Goal: Transaction & Acquisition: Obtain resource

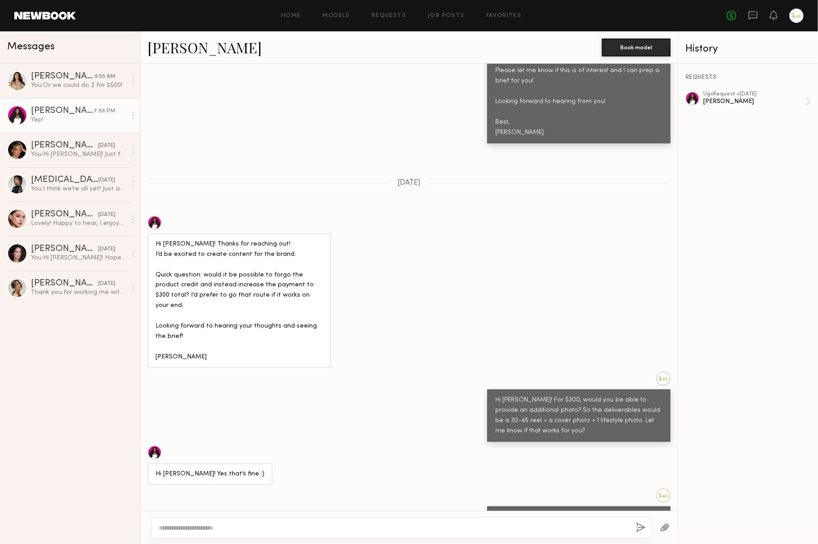
scroll to position [696, 0]
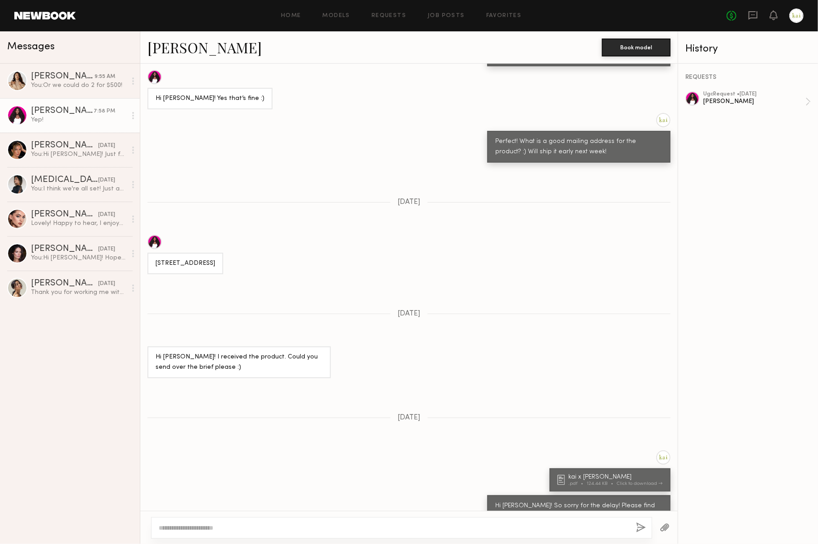
click at [510, 19] on div "Home Models Requests Job Posts Favorites Sign Out No fees up to $5,000" at bounding box center [440, 16] width 728 height 14
click at [502, 18] on link "Favorites" at bounding box center [503, 16] width 35 height 6
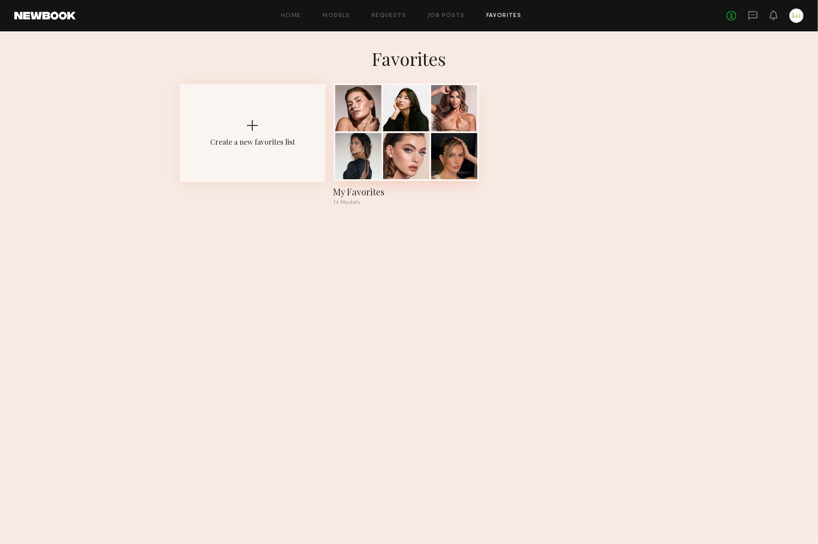
click at [465, 115] on div at bounding box center [454, 108] width 46 height 46
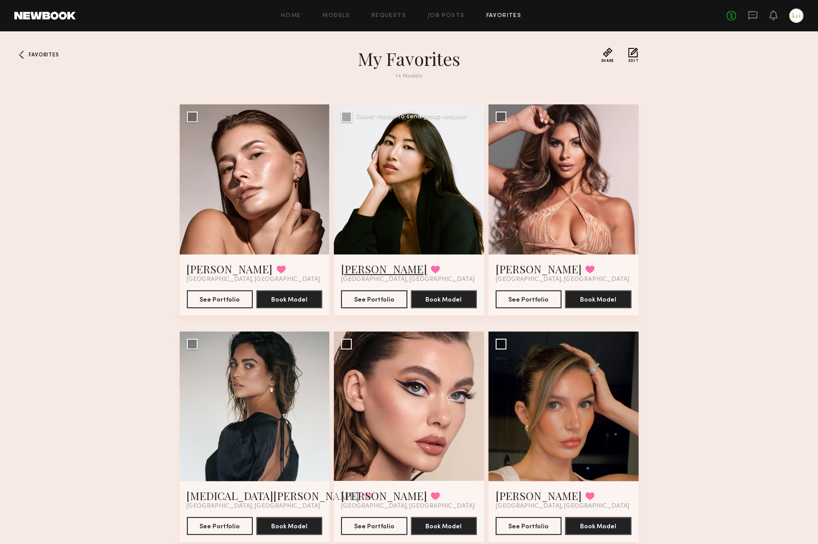
click at [361, 268] on link "[PERSON_NAME]" at bounding box center [384, 269] width 86 height 14
click at [261, 189] on div at bounding box center [255, 179] width 150 height 150
click at [221, 265] on link "[PERSON_NAME]" at bounding box center [230, 269] width 86 height 14
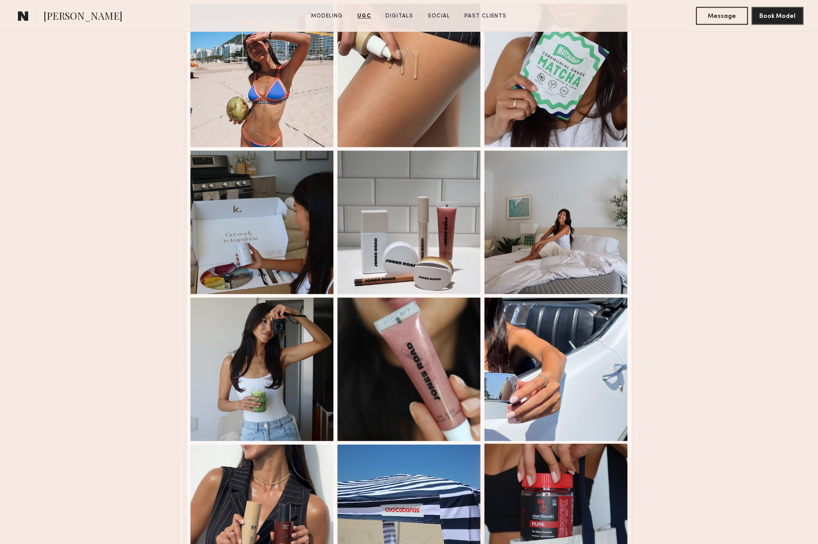
scroll to position [1496, 0]
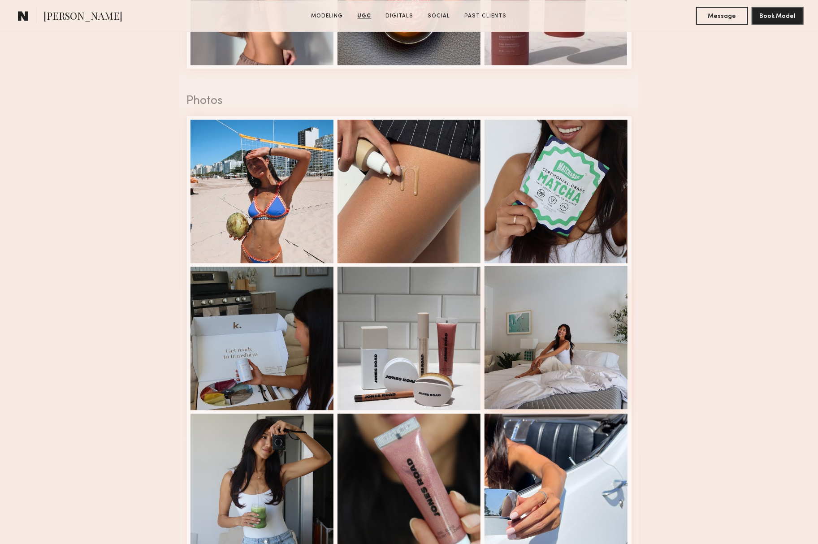
click at [547, 338] on div at bounding box center [556, 337] width 143 height 143
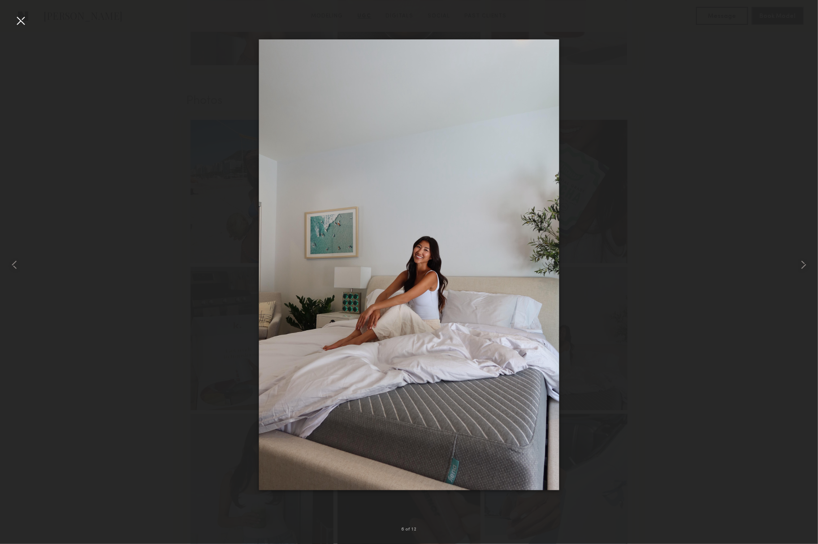
click at [606, 269] on div at bounding box center [409, 264] width 818 height 501
click at [808, 269] on common-icon at bounding box center [804, 265] width 14 height 14
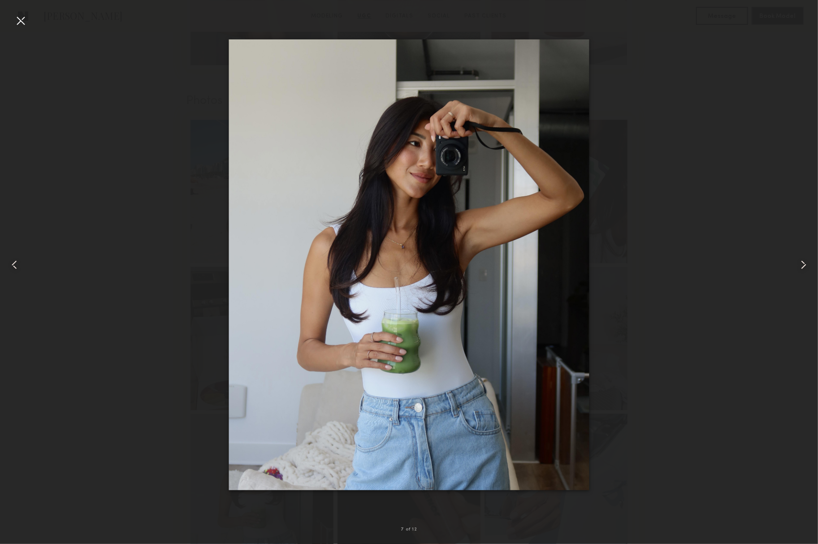
click at [808, 269] on common-icon at bounding box center [804, 265] width 14 height 14
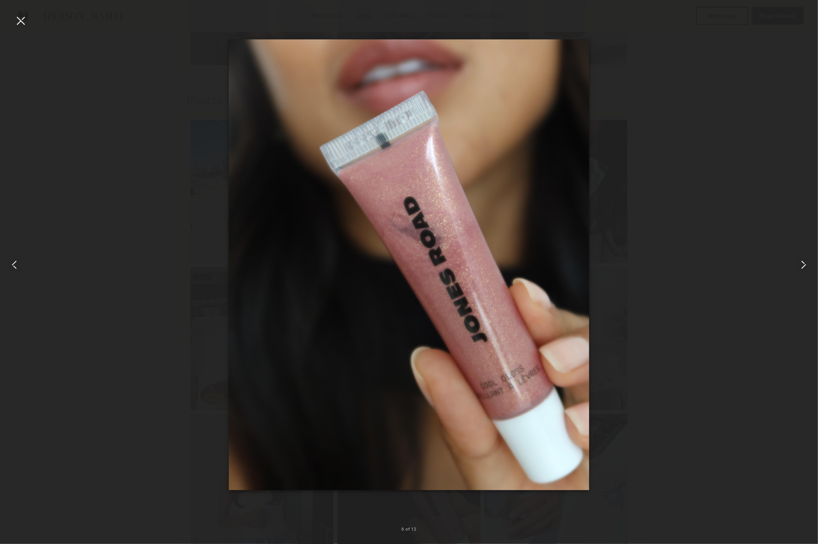
click at [808, 269] on common-icon at bounding box center [804, 265] width 14 height 14
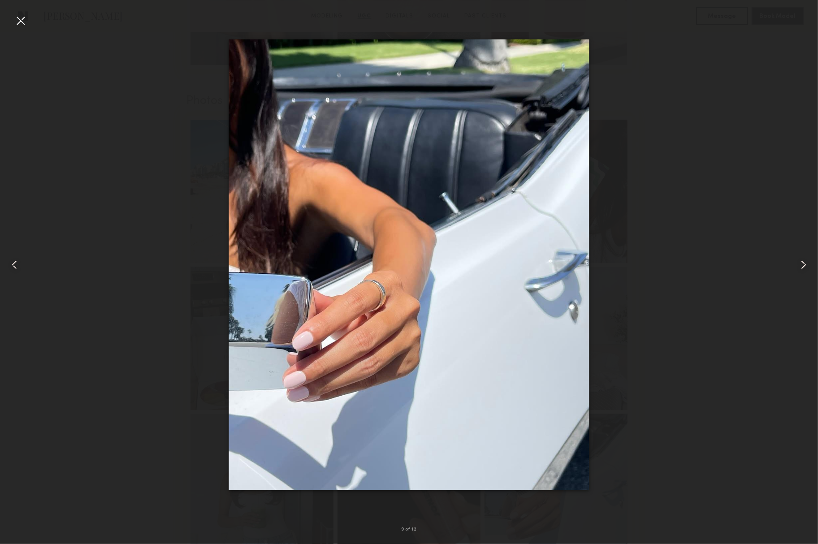
click at [808, 269] on common-icon at bounding box center [804, 265] width 14 height 14
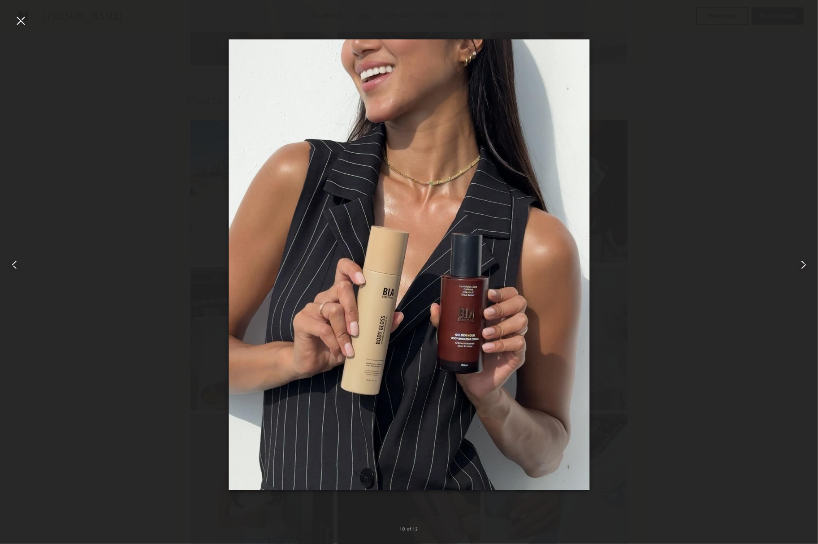
click at [808, 269] on common-icon at bounding box center [804, 265] width 14 height 14
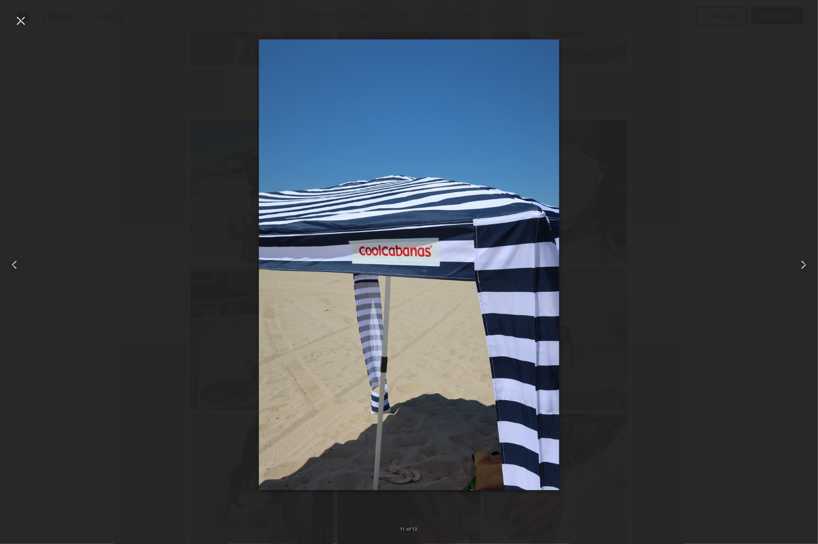
click at [808, 269] on common-icon at bounding box center [804, 265] width 14 height 14
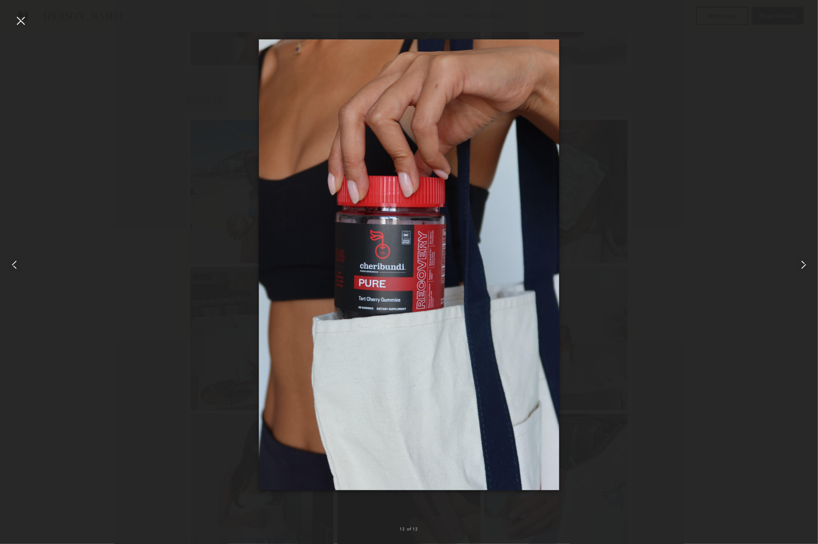
click at [808, 269] on common-icon at bounding box center [804, 265] width 14 height 14
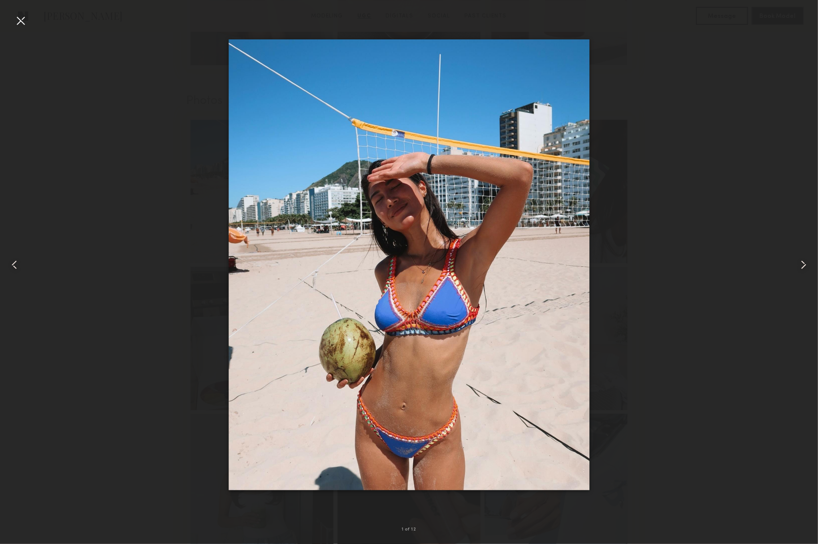
click at [808, 269] on common-icon at bounding box center [804, 265] width 14 height 14
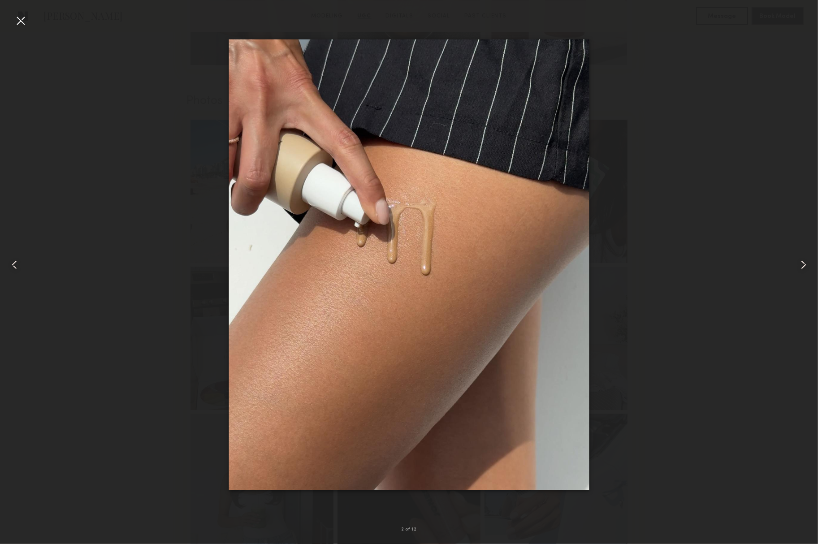
click at [19, 15] on div at bounding box center [20, 20] width 14 height 14
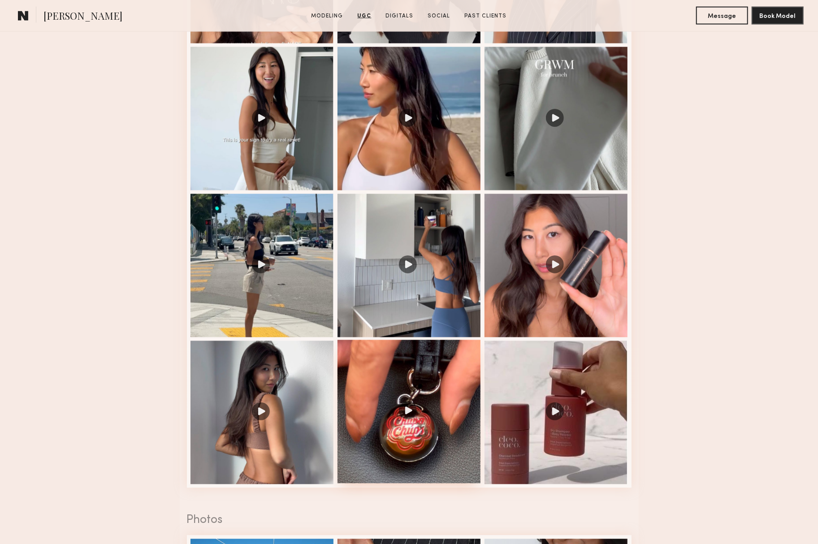
scroll to position [1022, 0]
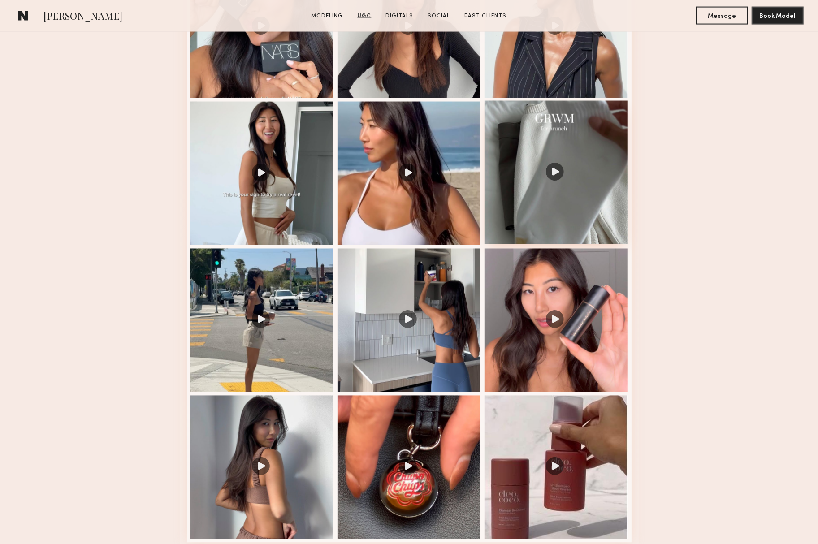
click at [551, 204] on div at bounding box center [556, 172] width 143 height 143
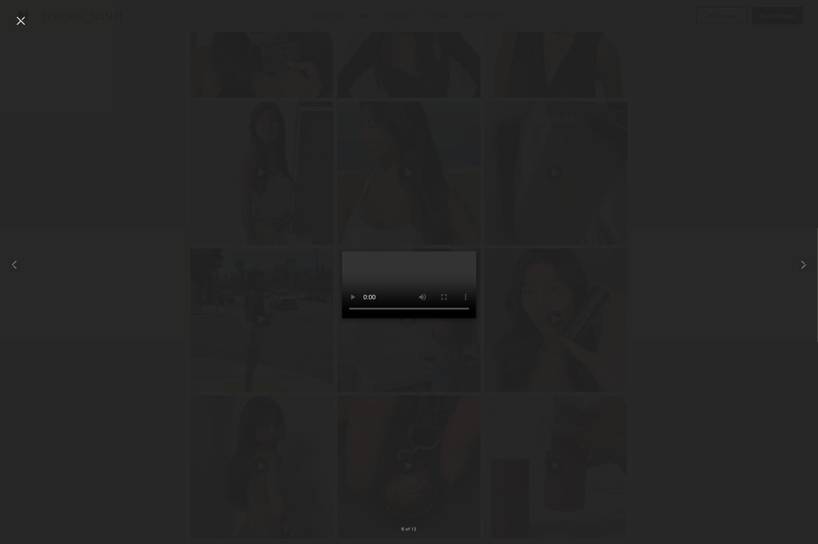
click at [477, 319] on video at bounding box center [409, 284] width 134 height 67
click at [807, 266] on common-icon at bounding box center [804, 265] width 14 height 14
click at [804, 268] on common-icon at bounding box center [804, 265] width 14 height 14
click at [27, 20] on div "8 of 12" at bounding box center [409, 272] width 818 height 544
click at [20, 20] on div at bounding box center [20, 20] width 14 height 14
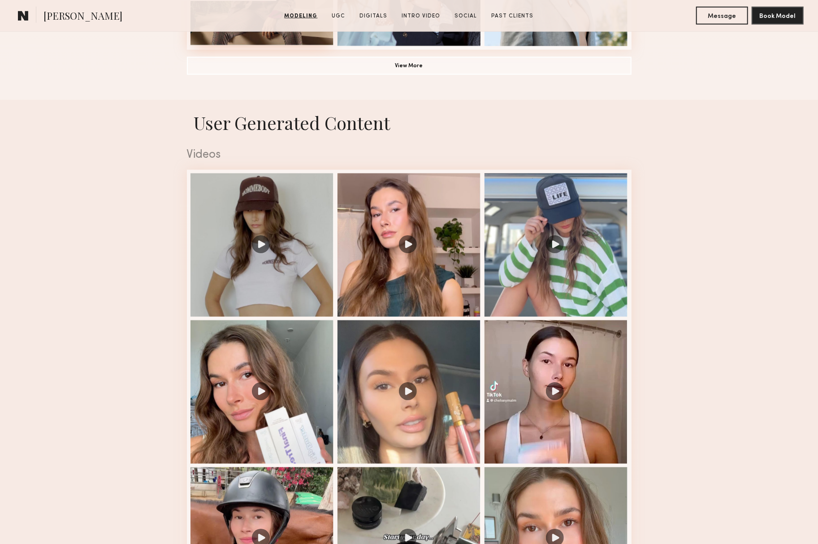
scroll to position [848, 0]
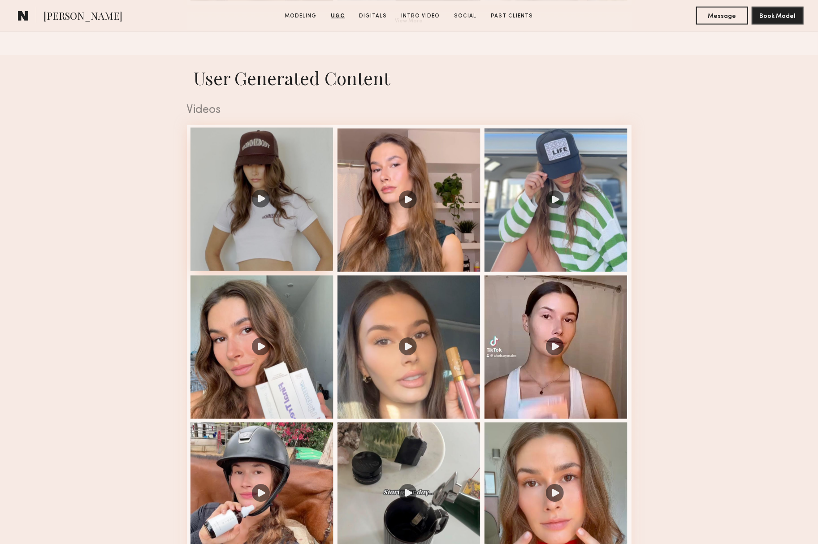
click at [297, 257] on div at bounding box center [262, 199] width 143 height 143
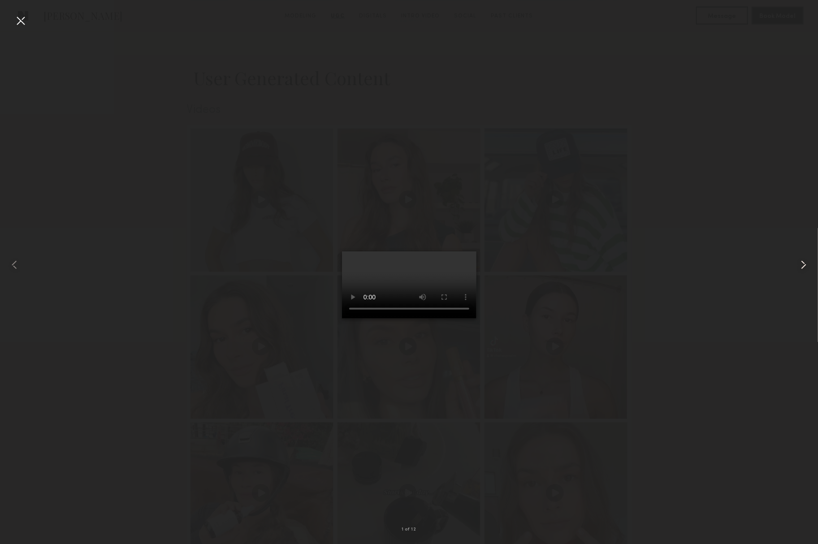
click at [800, 270] on common-icon at bounding box center [804, 265] width 14 height 14
click at [800, 271] on common-icon at bounding box center [804, 265] width 14 height 14
click at [477, 319] on video at bounding box center [409, 284] width 134 height 67
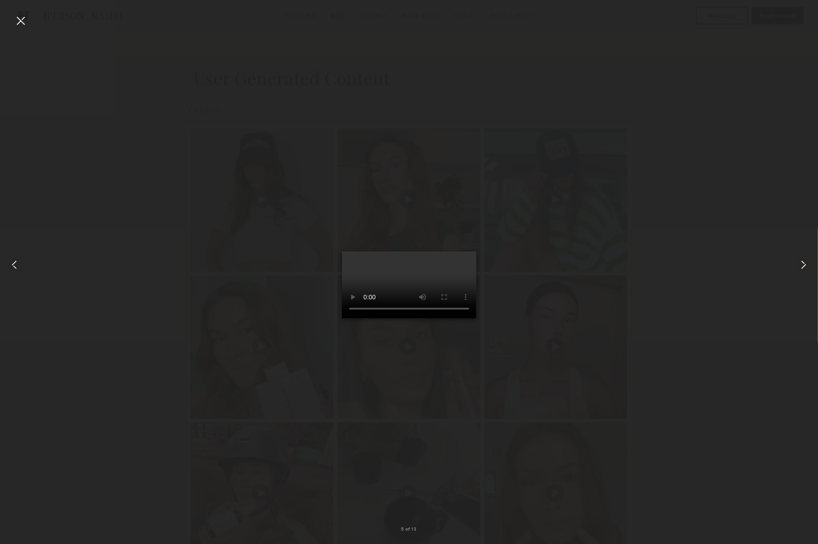
click at [801, 273] on div at bounding box center [801, 264] width 33 height 501
click at [18, 20] on div at bounding box center [20, 20] width 14 height 14
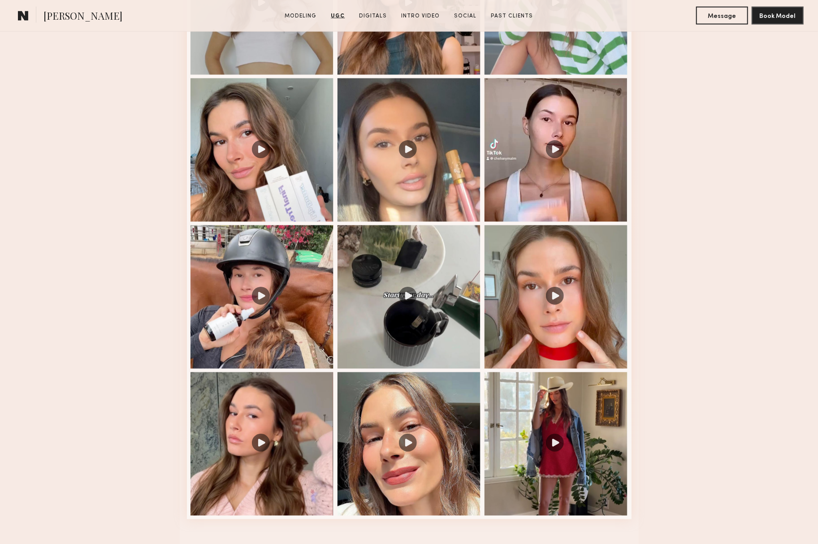
scroll to position [1060, 0]
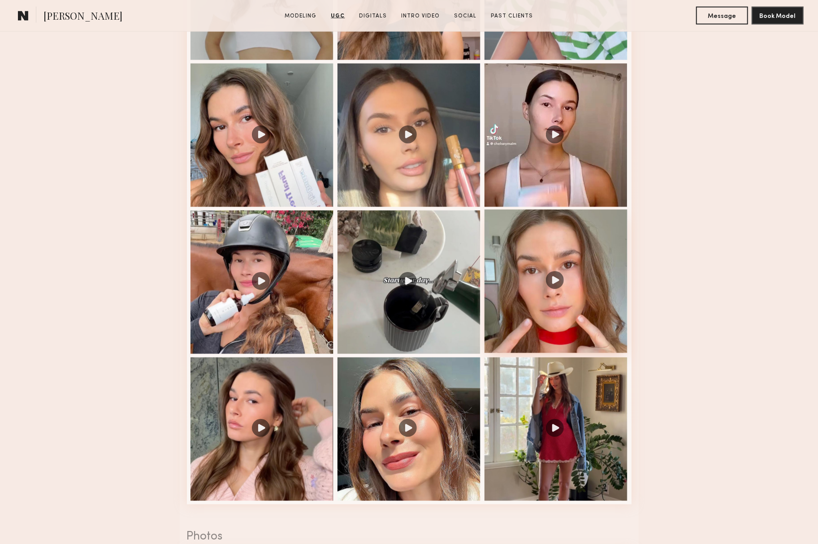
click at [510, 328] on div at bounding box center [556, 281] width 143 height 143
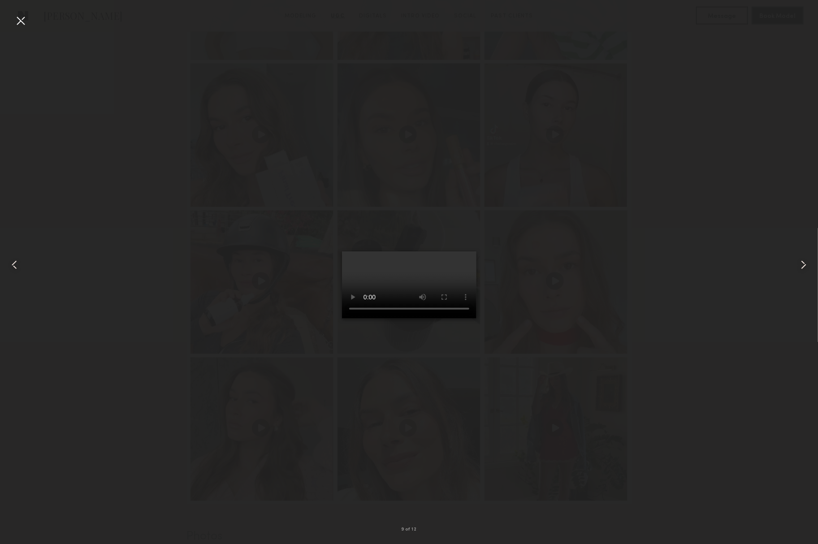
click at [477, 319] on video at bounding box center [409, 284] width 134 height 67
click at [22, 19] on div at bounding box center [20, 20] width 14 height 14
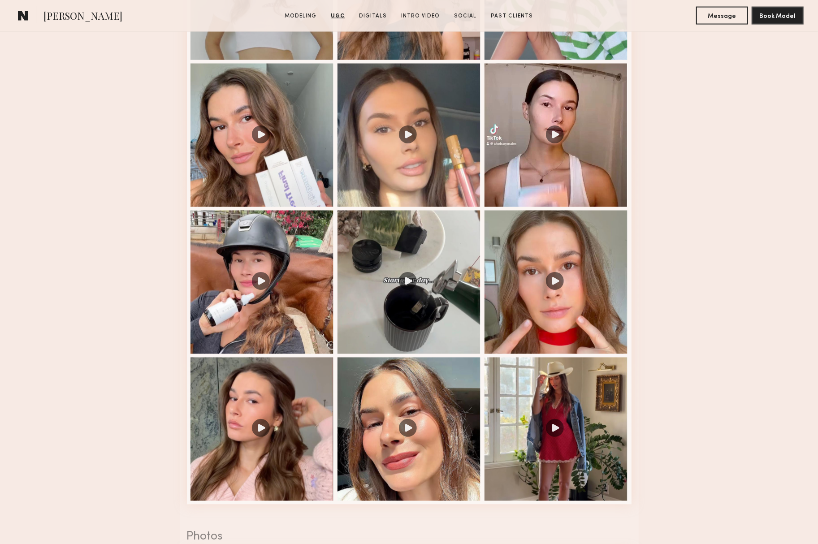
click at [29, 17] on link at bounding box center [23, 16] width 18 height 18
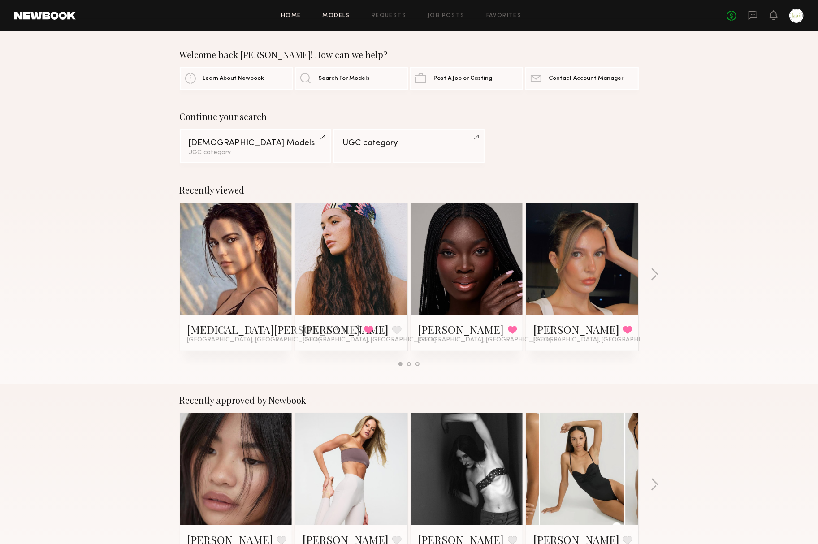
click at [335, 17] on link "Models" at bounding box center [336, 16] width 27 height 6
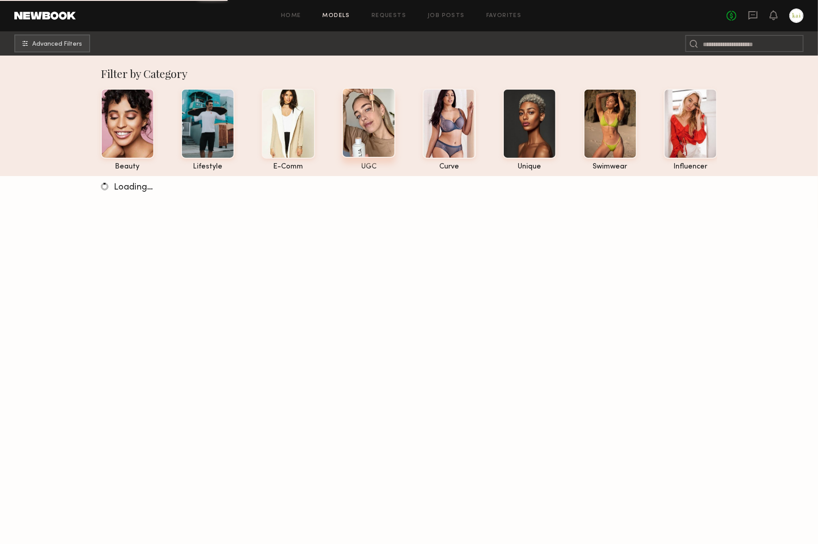
click at [350, 117] on div at bounding box center [368, 123] width 53 height 70
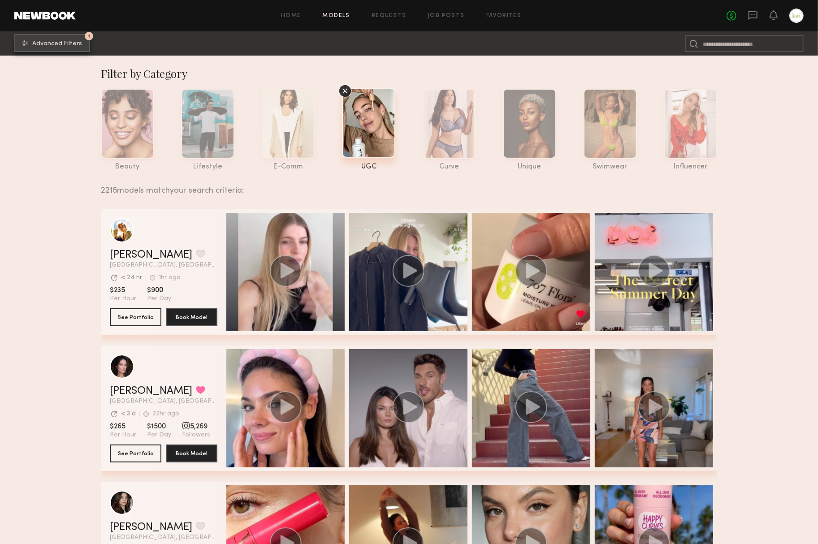
click at [51, 41] on span "Advanced Filters" at bounding box center [57, 44] width 50 height 6
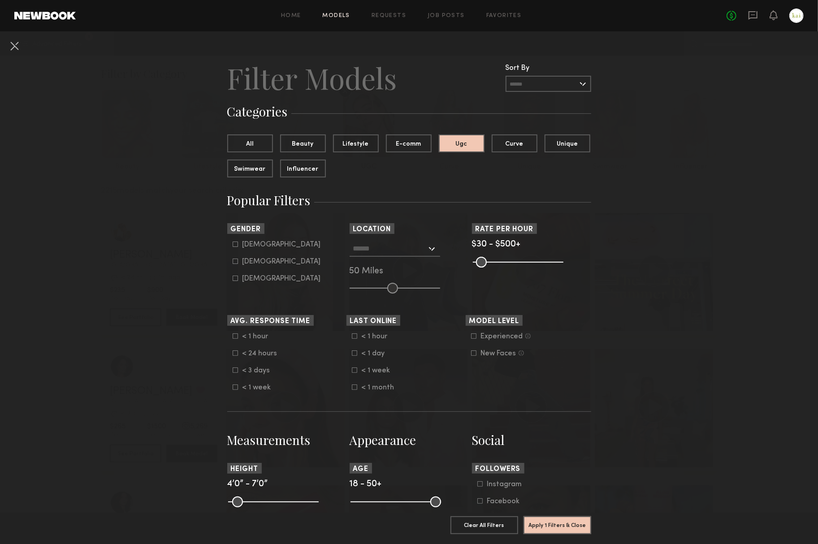
click at [478, 338] on common-framework-checkbox "Experienced Talent we’ve deemed to have ample paid, professional modeling exper…" at bounding box center [528, 337] width 114 height 8
click at [474, 337] on icon at bounding box center [473, 336] width 5 height 5
click at [545, 524] on button "Apply 2 Filters & Close" at bounding box center [558, 525] width 68 height 18
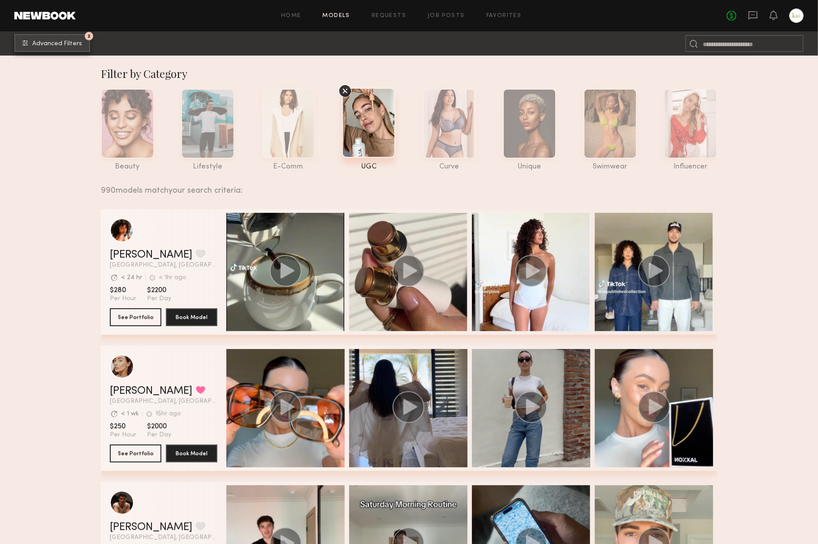
click at [42, 52] on button "2 Advanced Filters" at bounding box center [52, 43] width 76 height 18
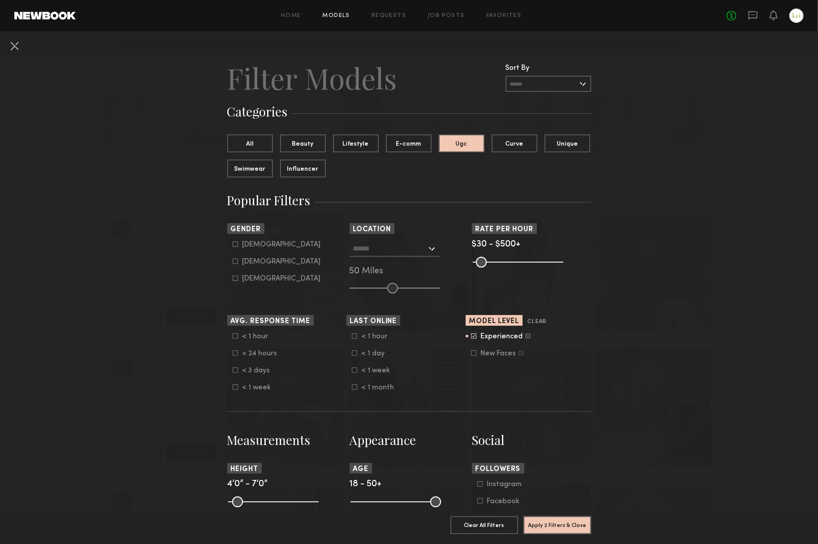
click at [246, 262] on div "Female" at bounding box center [282, 261] width 78 height 5
type input "**"
click at [544, 525] on button "Apply 3 Filters & Close" at bounding box center [558, 525] width 68 height 18
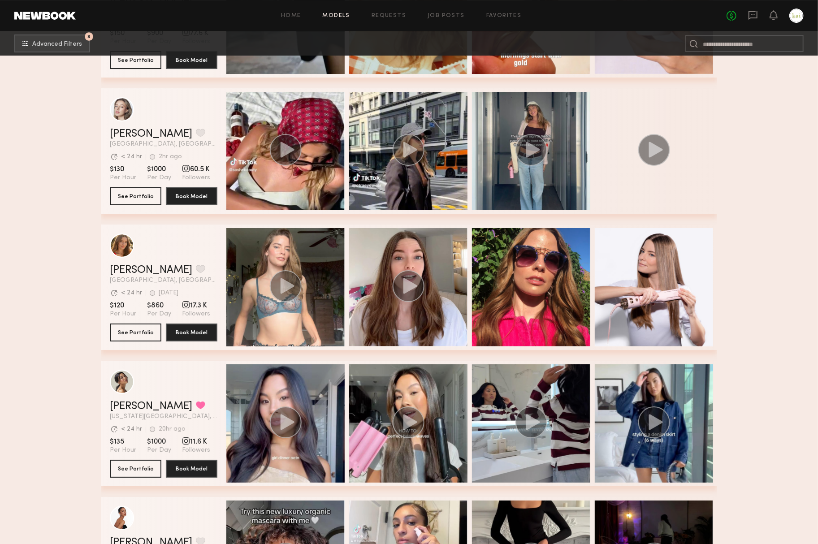
scroll to position [12122, 0]
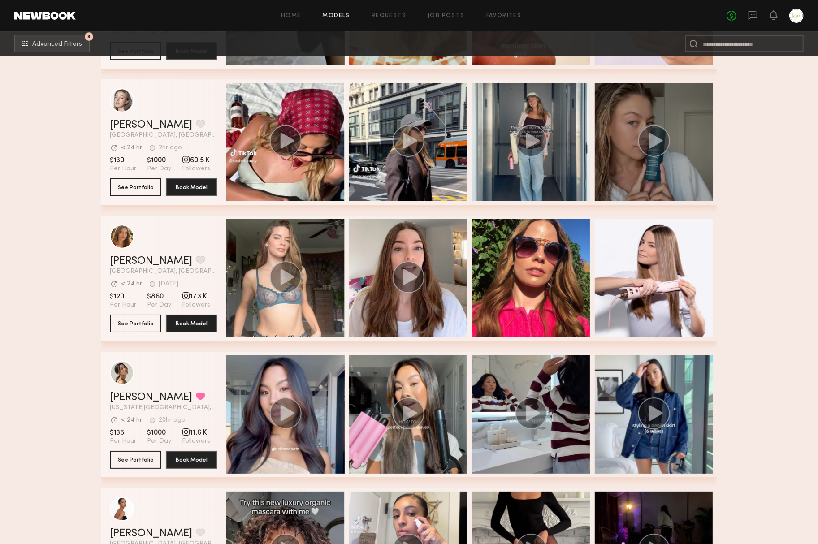
click at [637, 182] on div "grid" at bounding box center [654, 142] width 118 height 118
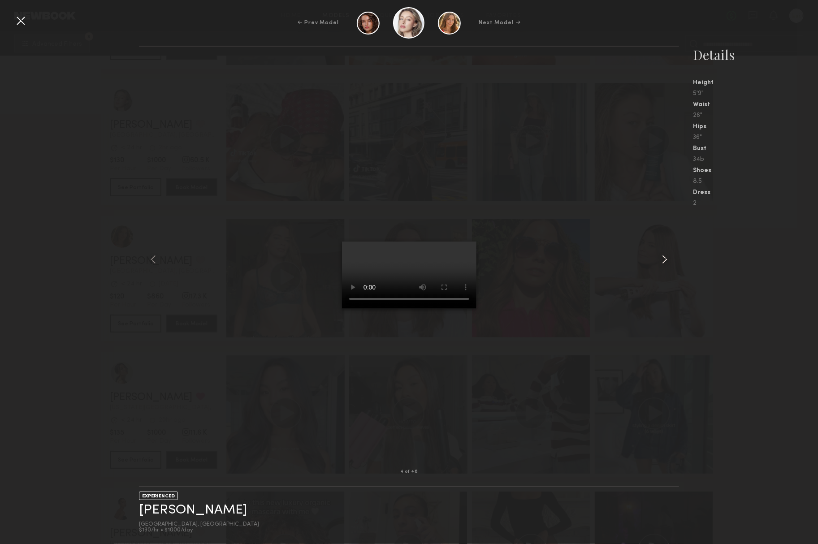
click at [664, 262] on common-icon at bounding box center [665, 259] width 14 height 14
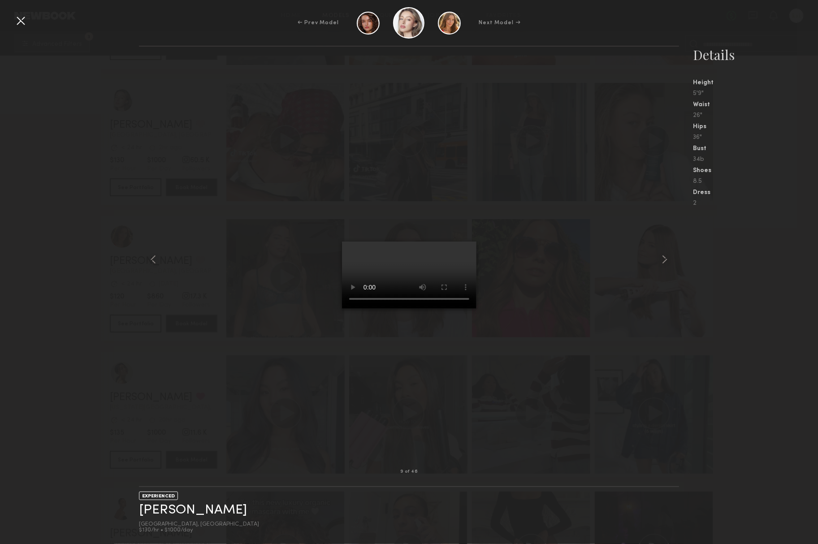
click at [20, 19] on div at bounding box center [20, 20] width 14 height 14
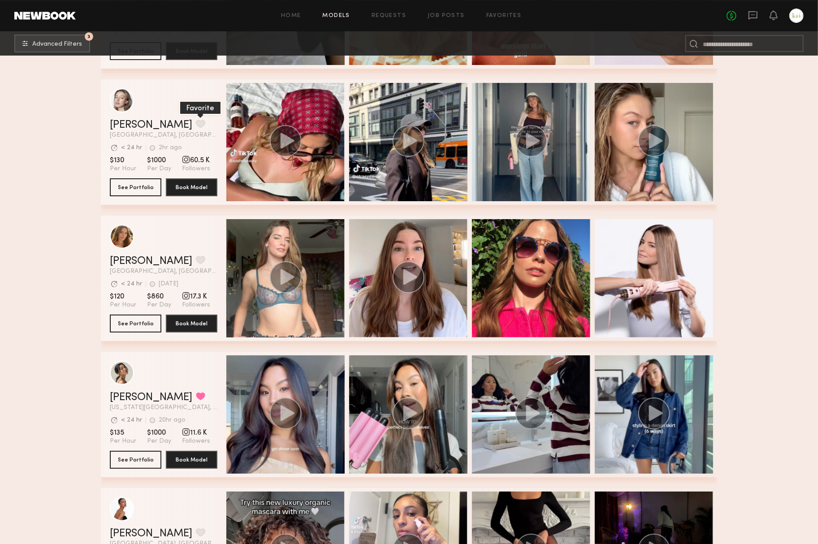
click at [196, 120] on button "grid" at bounding box center [200, 124] width 9 height 8
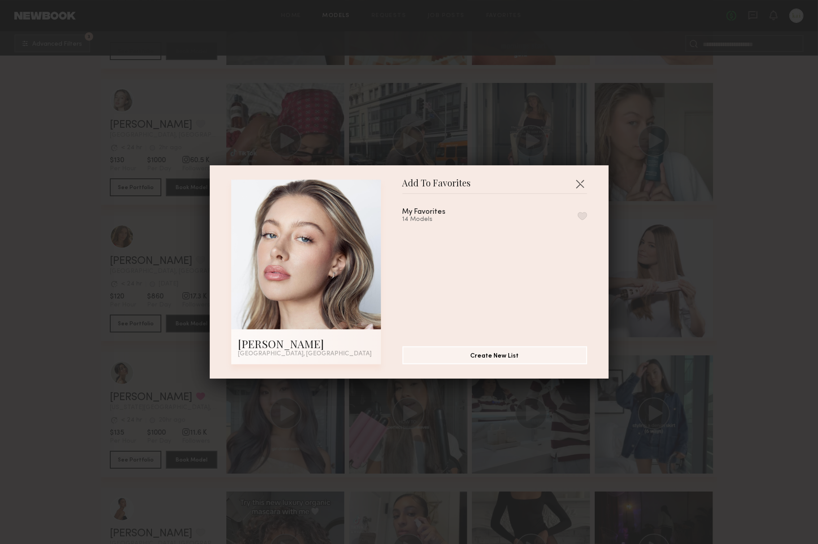
click at [580, 220] on button "button" at bounding box center [582, 216] width 9 height 8
click at [703, 312] on div "Add To Favorites Logan R. Los Angeles, CA Add To Favorites My Favorites 15 Mode…" at bounding box center [409, 272] width 818 height 544
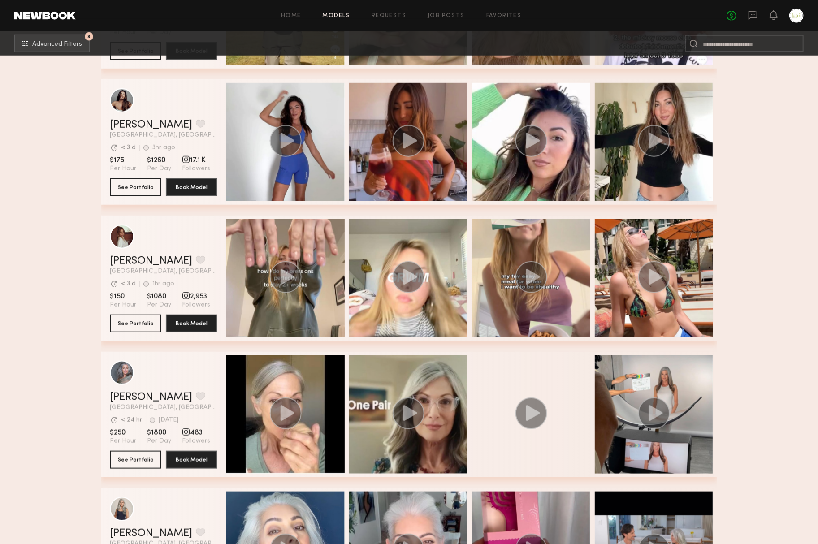
scroll to position [15258, 0]
